Goal: Task Accomplishment & Management: Manage account settings

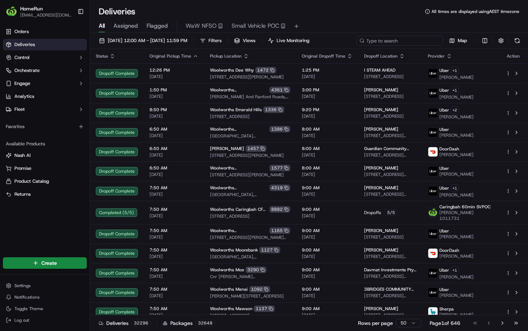
click at [357, 46] on input at bounding box center [400, 41] width 86 height 10
paste input "269880724"
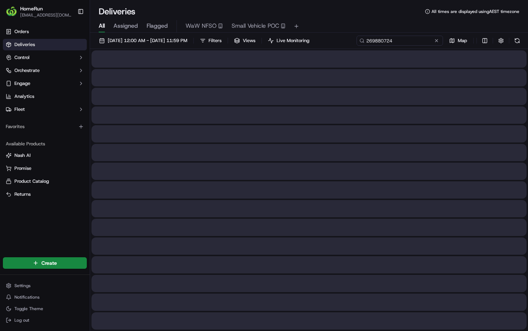
type input "269880724"
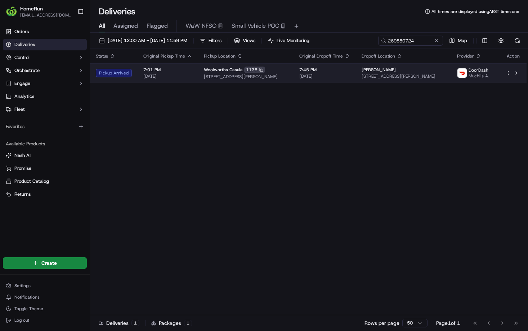
click at [192, 73] on span "7:01 PM" at bounding box center [167, 70] width 49 height 6
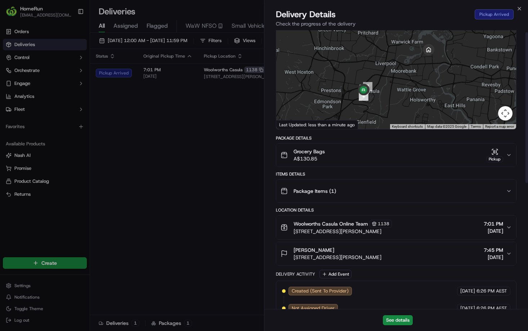
scroll to position [4, 0]
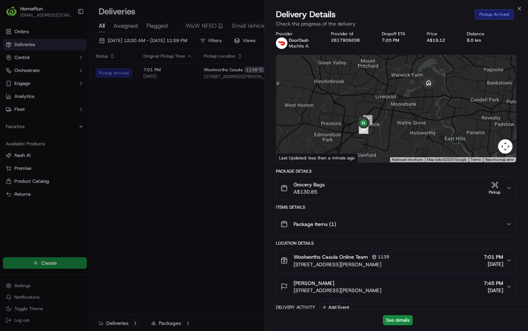
drag, startPoint x: 227, startPoint y: 149, endPoint x: 310, endPoint y: 74, distance: 112.2
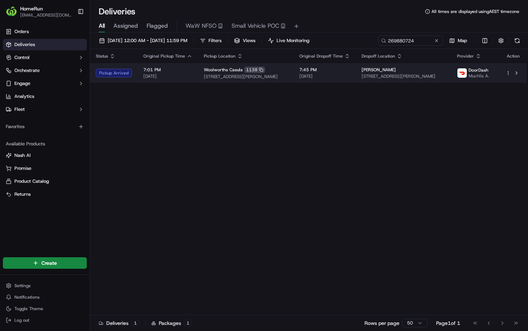
click at [356, 83] on td "7:45 PM 17/09/2025" at bounding box center [325, 72] width 62 height 19
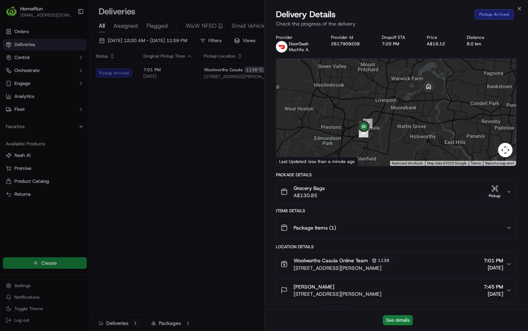
click at [406, 322] on button "See details" at bounding box center [398, 321] width 30 height 10
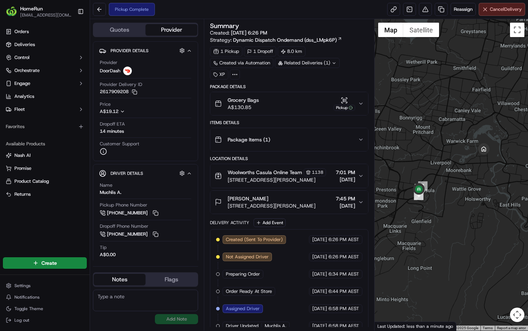
click at [498, 15] on button "Cancel Delivery" at bounding box center [502, 9] width 46 height 13
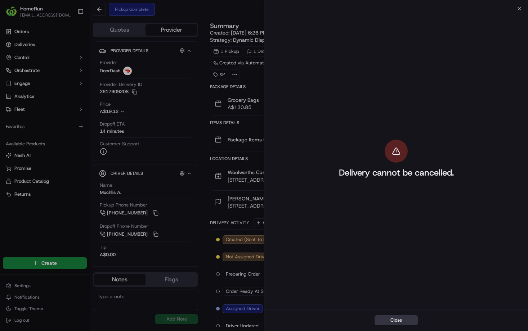
click at [388, 318] on button "Close" at bounding box center [396, 321] width 43 height 10
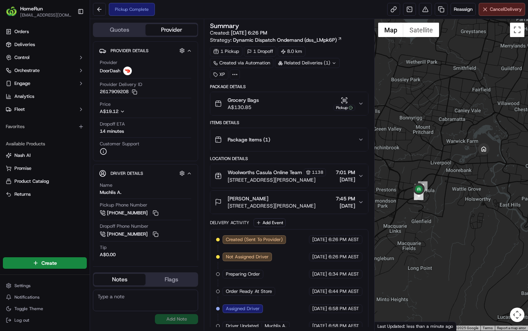
click at [491, 12] on span "Cancel Delivery" at bounding box center [506, 9] width 32 height 6
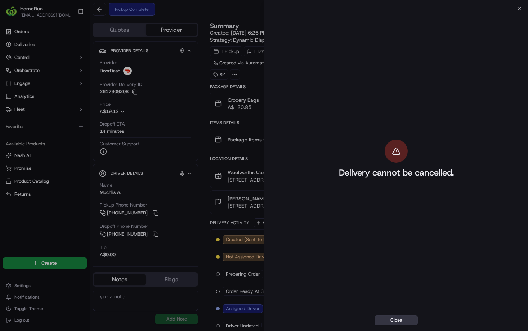
click at [391, 316] on button "Close" at bounding box center [396, 321] width 43 height 10
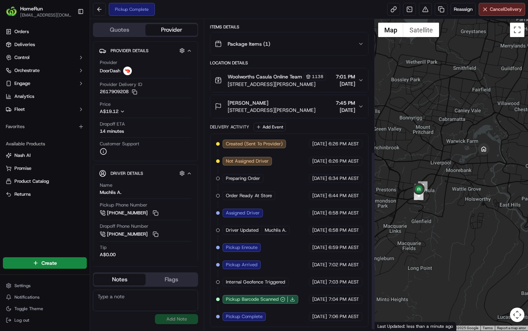
scroll to position [232, 0]
click at [263, 316] on span "Pickup Complete" at bounding box center [244, 317] width 37 height 6
click at [494, 13] on span "Cancel Delivery" at bounding box center [506, 9] width 32 height 6
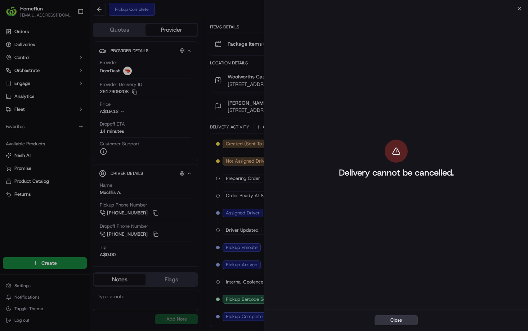
click at [382, 318] on button "Close" at bounding box center [396, 321] width 43 height 10
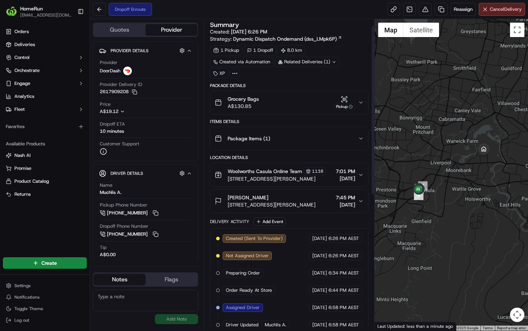
scroll to position [0, 0]
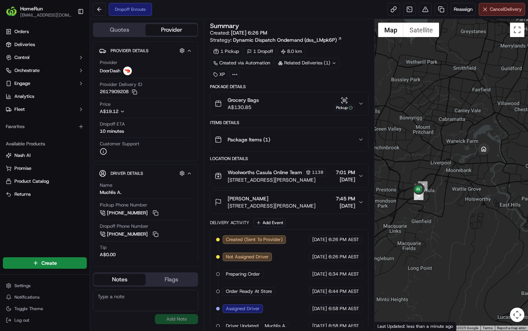
click at [508, 12] on span "Cancel Delivery" at bounding box center [506, 9] width 32 height 6
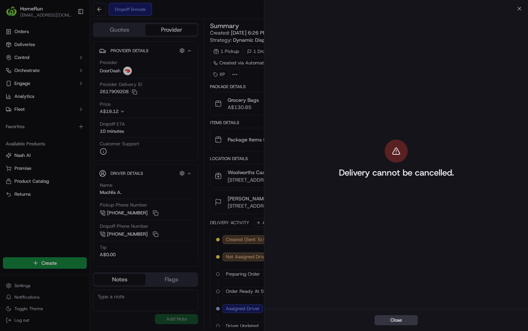
click at [394, 318] on button "Close" at bounding box center [396, 321] width 43 height 10
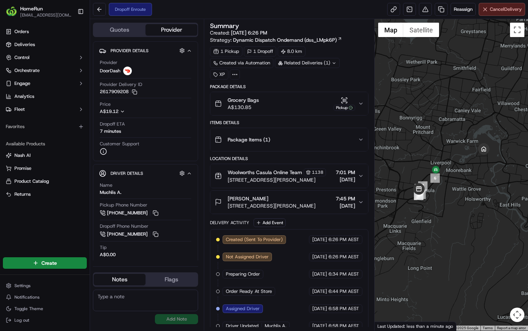
click at [509, 15] on button "Cancel Delivery" at bounding box center [502, 9] width 46 height 13
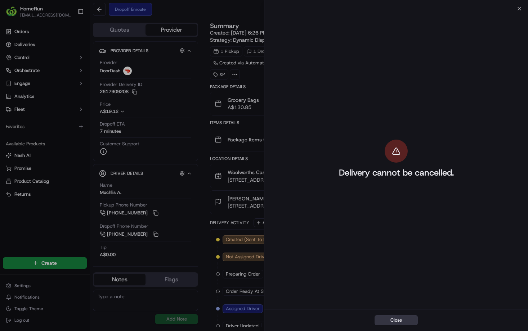
click at [387, 321] on button "Close" at bounding box center [396, 321] width 43 height 10
